Goal: Transaction & Acquisition: Purchase product/service

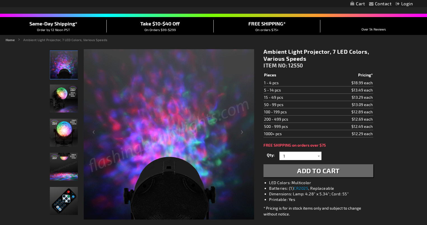
scroll to position [43, 0]
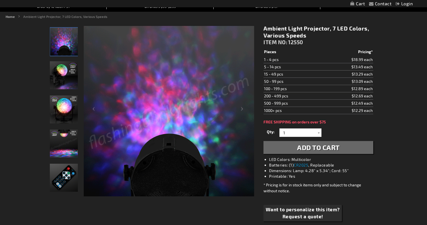
scroll to position [64, 0]
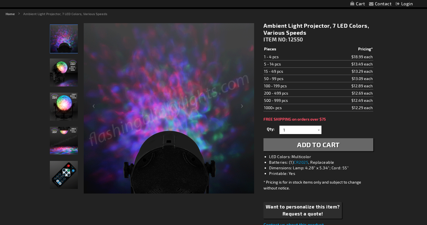
click at [333, 147] on span "Add to Cart" at bounding box center [318, 145] width 43 height 8
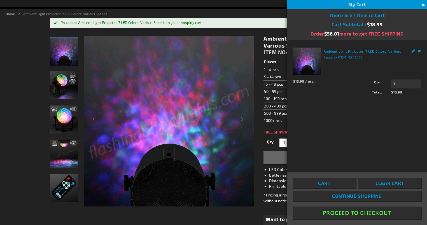
click at [342, 213] on button "Proceed To Checkout" at bounding box center [357, 213] width 128 height 13
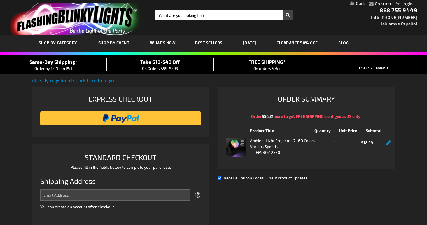
select select "US"
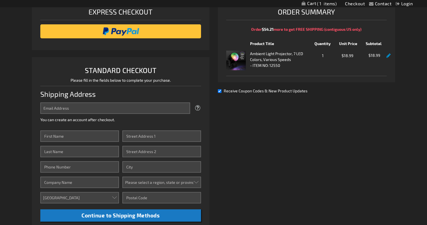
scroll to position [87, 0]
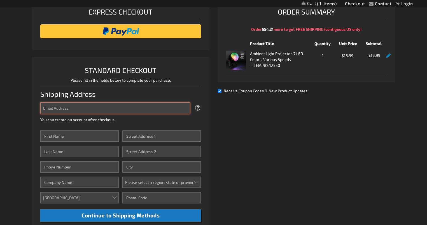
click at [78, 110] on input "Email Address" at bounding box center [115, 107] width 150 height 11
type input "johnsparlingis@gmail.com"
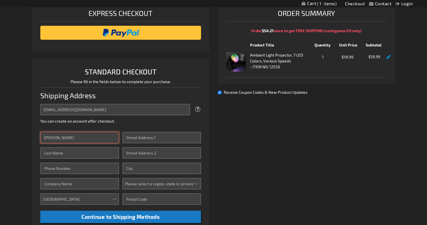
type input "John"
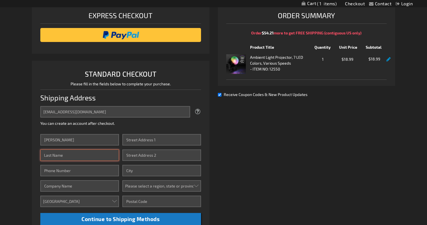
scroll to position [83, 0]
type input "Sparling"
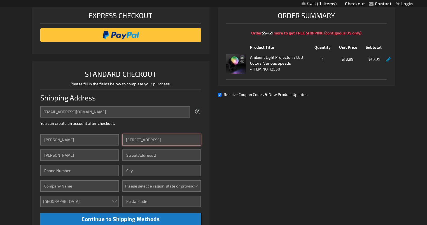
type input "2132 E. Bermuda Street"
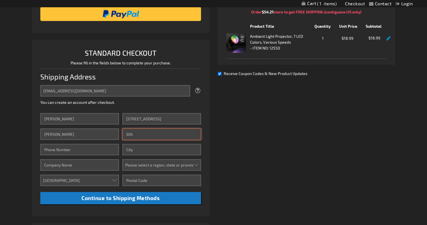
scroll to position [105, 0]
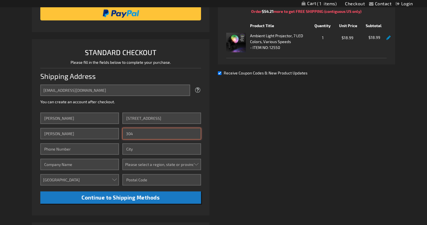
type input "304"
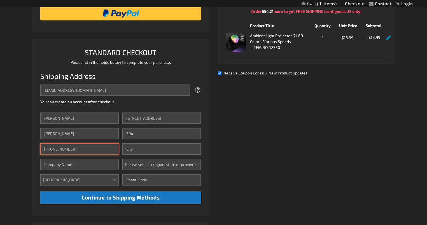
type input "562-537-6943"
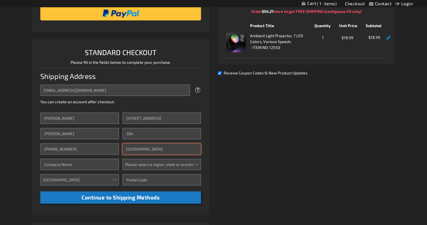
type input "Long Beach"
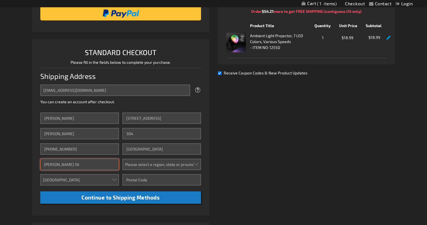
type input "Ewing Oil"
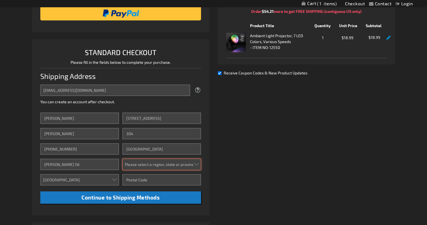
select select "12"
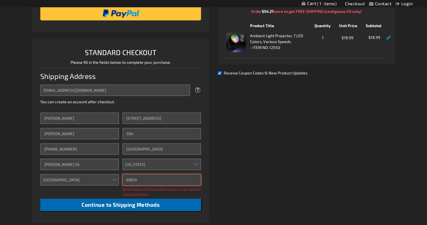
type input "90814"
click at [191, 206] on button "Continue to Shipping Methods" at bounding box center [120, 205] width 160 height 13
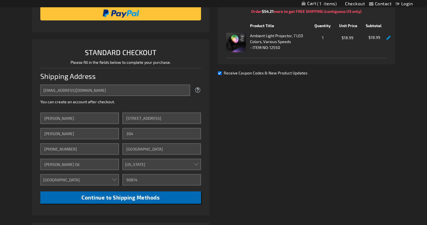
click at [147, 196] on span "Continue to Shipping Methods" at bounding box center [120, 197] width 78 height 6
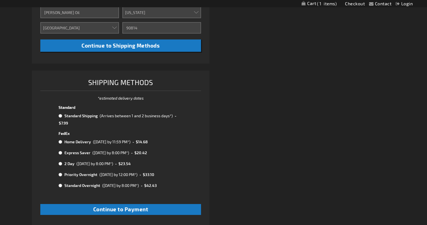
scroll to position [272, 0]
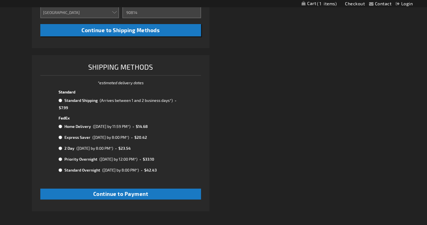
click at [59, 100] on input "radio" at bounding box center [61, 100] width 4 height 4
radio input "true"
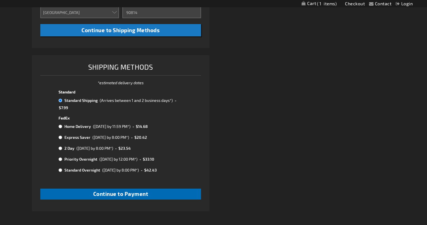
click at [127, 191] on span "Continue to Payment" at bounding box center [120, 194] width 55 height 6
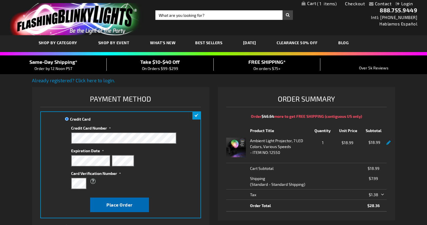
click at [118, 202] on span "Place Order" at bounding box center [119, 204] width 26 height 5
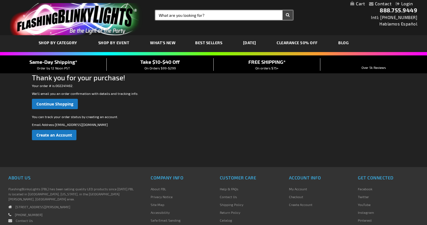
click at [204, 14] on input "Search" at bounding box center [223, 15] width 137 height 10
type input "[DATE] lights"
click at [288, 15] on button "Search" at bounding box center [288, 15] width 10 height 10
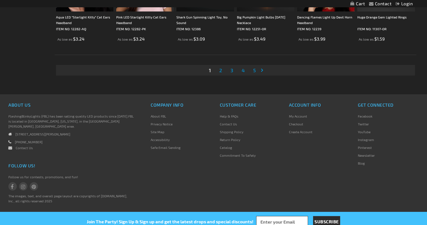
scroll to position [1100, 0]
click at [264, 71] on link "Page Next" at bounding box center [263, 70] width 6 height 8
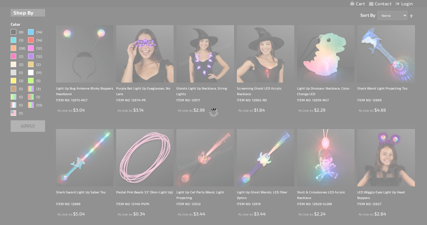
scroll to position [0, 0]
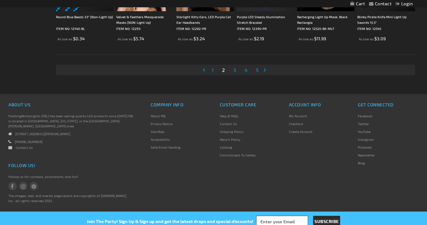
scroll to position [1100, 0]
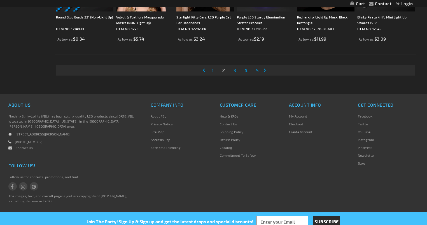
click at [264, 69] on link "Page Next" at bounding box center [266, 70] width 6 height 8
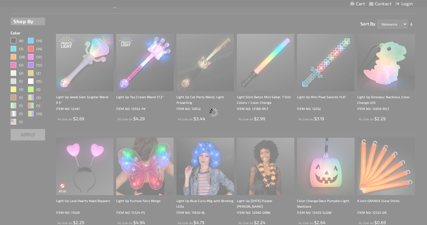
scroll to position [0, 0]
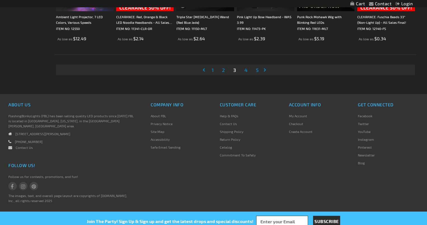
scroll to position [1100, 0]
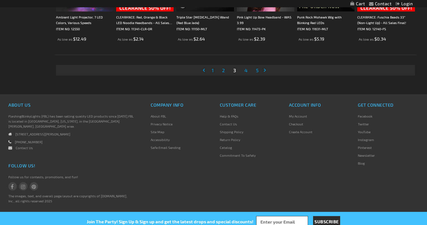
click at [246, 72] on span "4" at bounding box center [245, 70] width 3 height 6
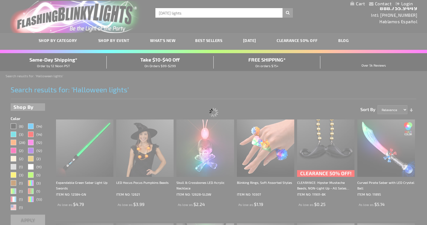
scroll to position [0, 0]
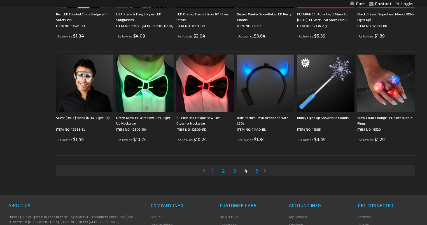
scroll to position [1006, 0]
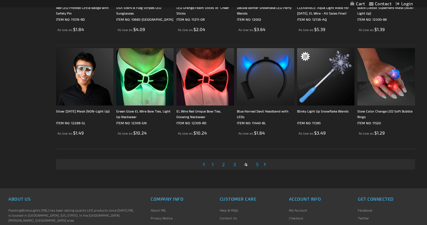
click at [258, 164] on span "5" at bounding box center [257, 164] width 3 height 6
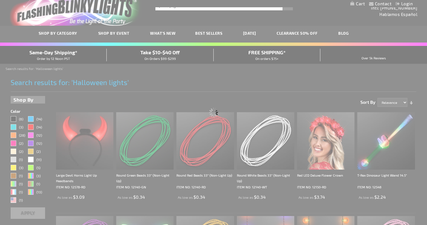
scroll to position [0, 0]
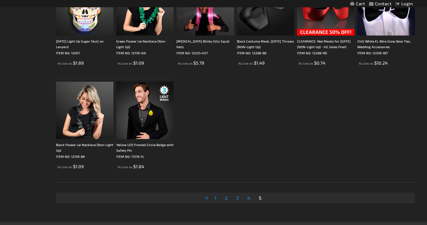
scroll to position [263, 0]
